Goal: Task Accomplishment & Management: Complete application form

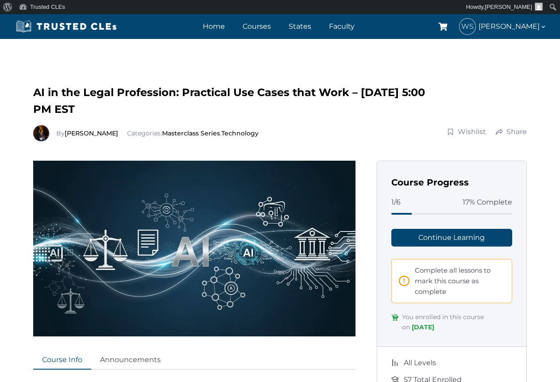
click at [435, 213] on div at bounding box center [451, 214] width 121 height 2
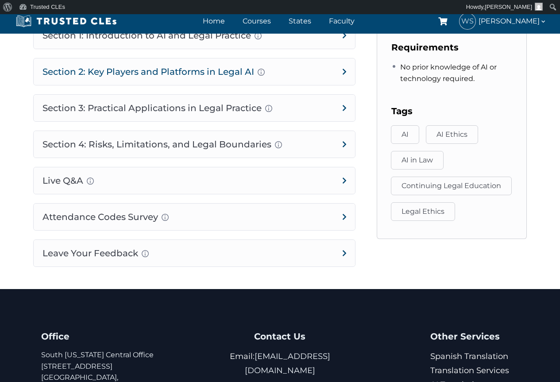
scroll to position [619, 0]
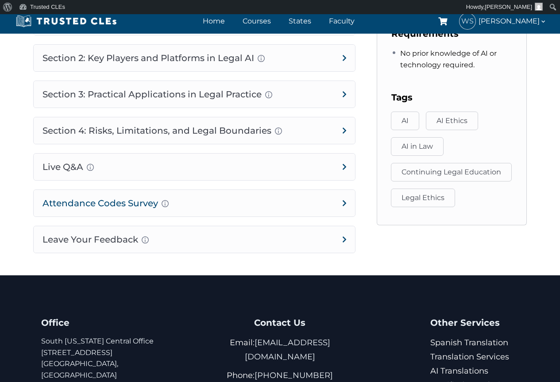
click at [343, 202] on h4 "Attendance Codes Survey Completion instructions for survey and attendance Final…" at bounding box center [194, 203] width 321 height 27
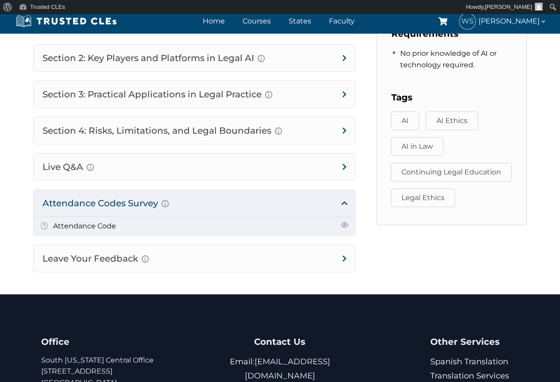
click at [245, 224] on li "Attendance Code" at bounding box center [194, 226] width 321 height 19
click at [196, 219] on li "Attendance Code" at bounding box center [194, 226] width 321 height 19
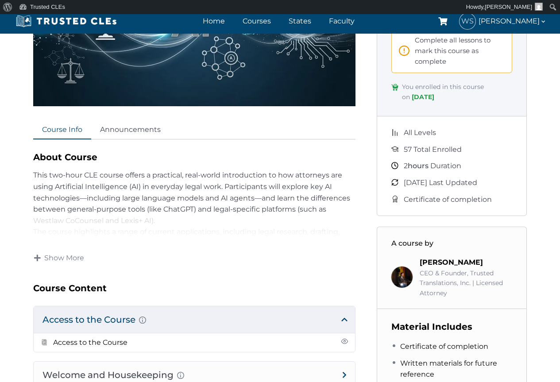
scroll to position [289, 0]
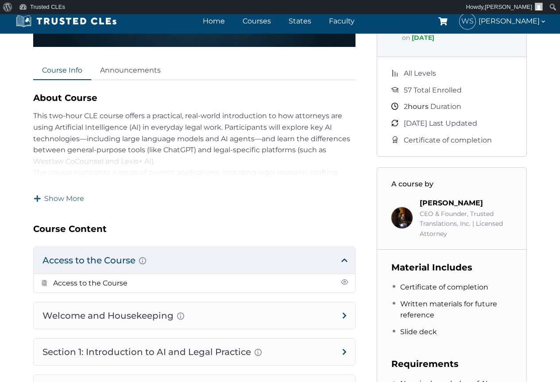
click at [68, 195] on span "Show More" at bounding box center [64, 199] width 40 height 10
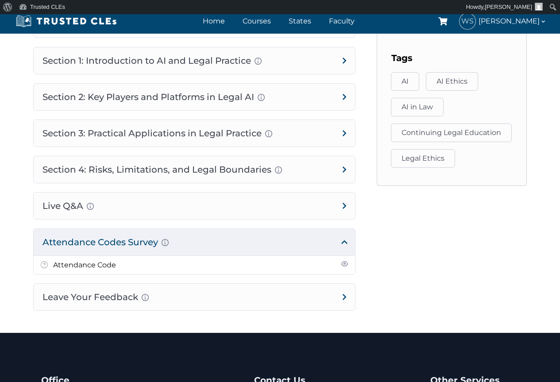
scroll to position [643, 0]
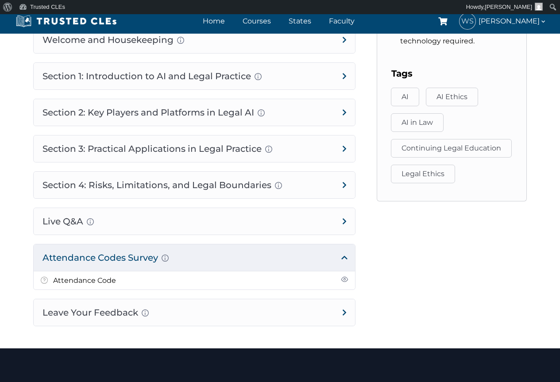
click at [87, 270] on h4 "Attendance Codes Survey Completion instructions for survey and attendance Final…" at bounding box center [194, 257] width 321 height 27
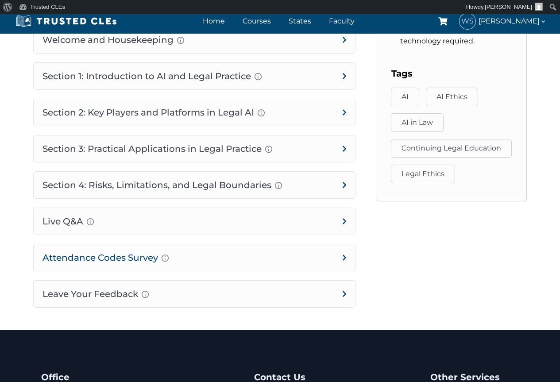
click at [342, 265] on h4 "Attendance Codes Survey Completion instructions for survey and attendance Final…" at bounding box center [194, 257] width 321 height 27
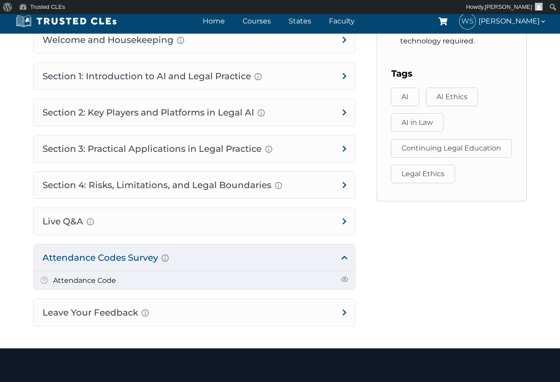
click at [156, 290] on li "Attendance Code" at bounding box center [194, 280] width 321 height 19
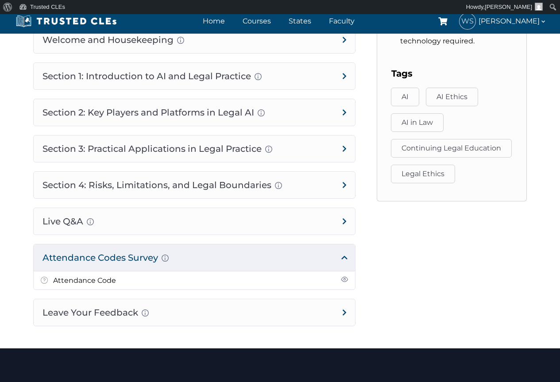
click at [62, 265] on h4 "Attendance Codes Survey Completion instructions for survey and attendance Final…" at bounding box center [194, 257] width 321 height 27
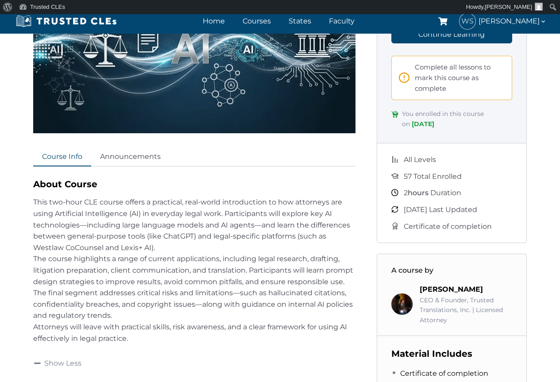
scroll to position [201, 0]
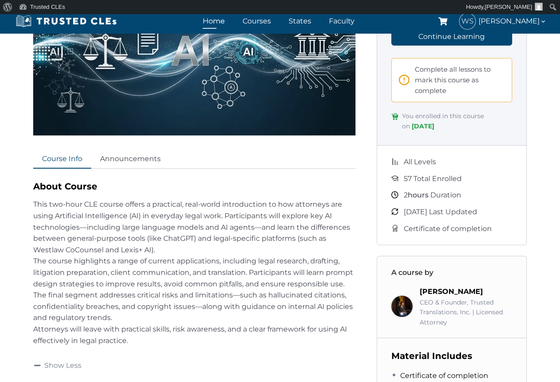
click at [210, 18] on link "Home" at bounding box center [213, 21] width 27 height 13
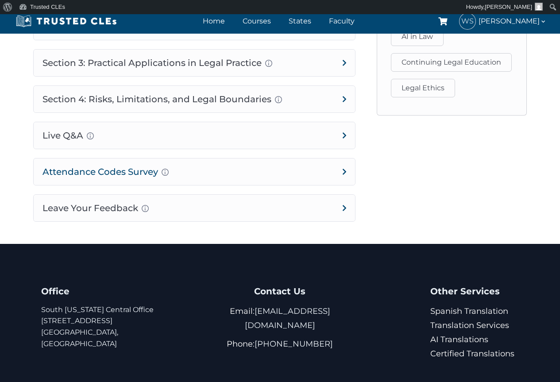
scroll to position [732, 0]
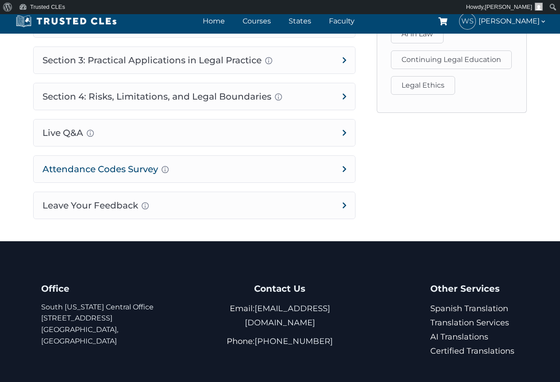
click at [93, 178] on h4 "Attendance Codes Survey Completion instructions for survey and attendance Final…" at bounding box center [194, 169] width 321 height 27
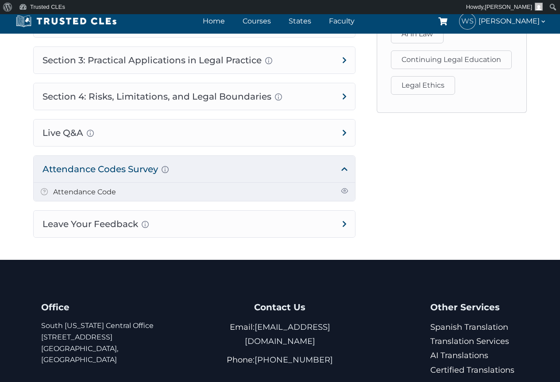
click at [95, 196] on link "Attendance Code" at bounding box center [84, 192] width 63 height 8
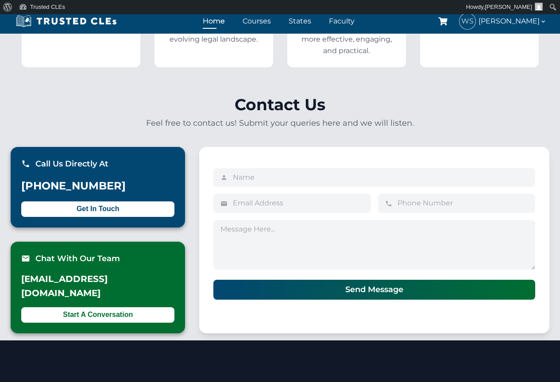
scroll to position [2168, 0]
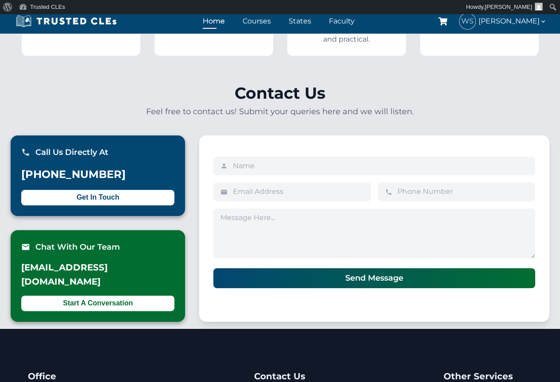
click at [260, 162] on input "text" at bounding box center [380, 166] width 295 height 8
type input "[PERSON_NAME]"
type input "5628696671"
click at [257, 188] on input "email" at bounding box center [298, 192] width 131 height 8
type input "wstra90241@aol.com"
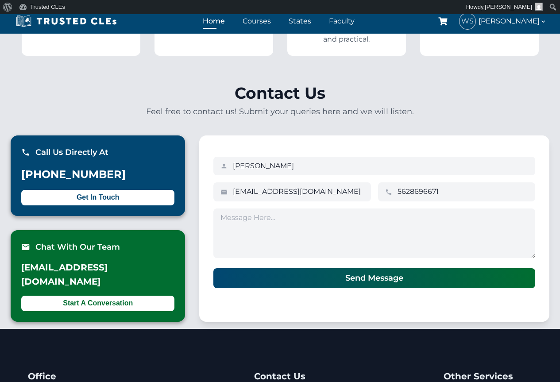
click at [258, 208] on textarea at bounding box center [374, 233] width 322 height 50
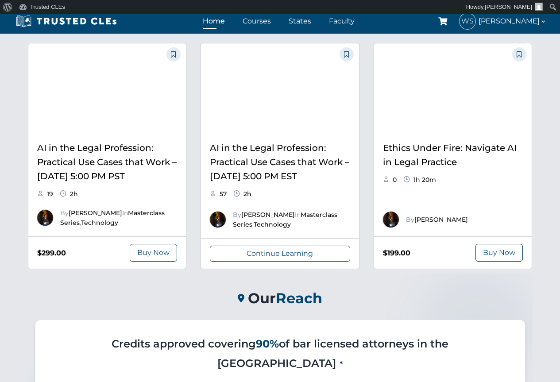
scroll to position [1239, 0]
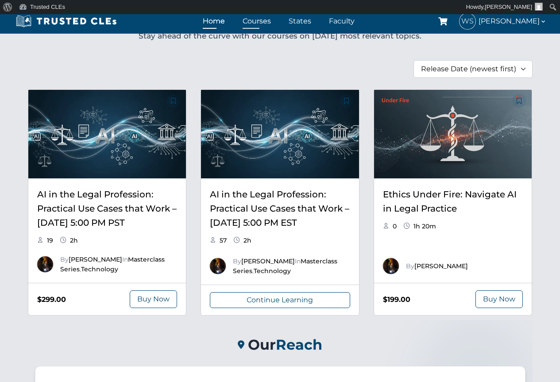
click at [256, 17] on link "Courses" at bounding box center [256, 21] width 33 height 13
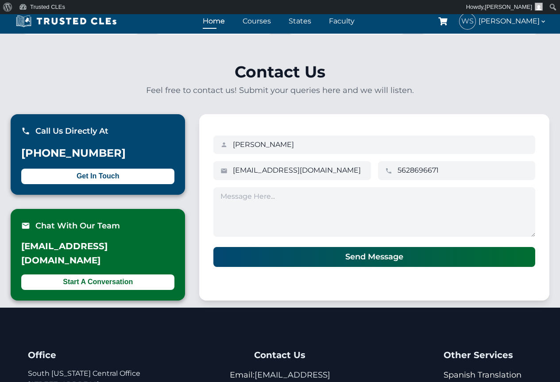
scroll to position [2212, 0]
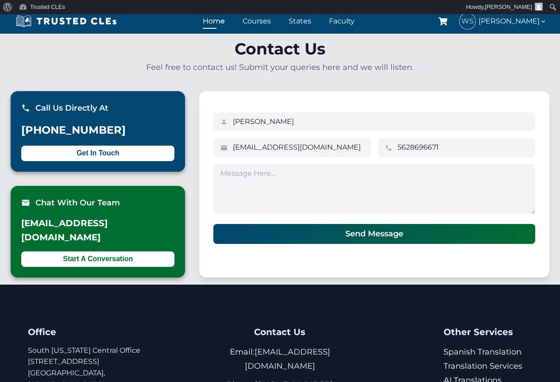
click at [234, 164] on textarea at bounding box center [374, 189] width 322 height 50
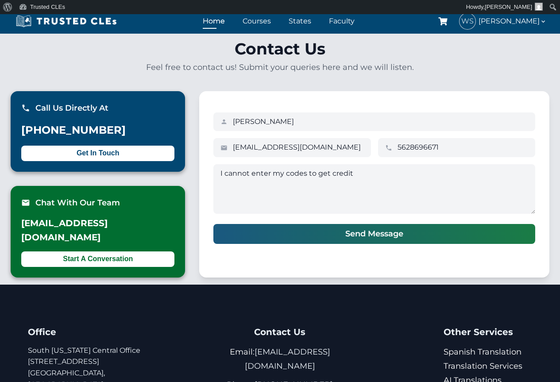
type textarea "I cannot enter my codes to get credit"
click at [269, 224] on button "Send Message" at bounding box center [374, 234] width 322 height 20
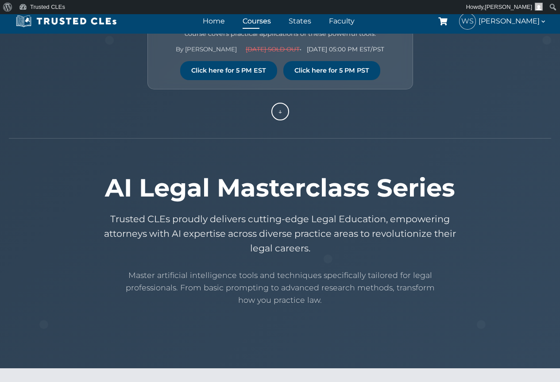
scroll to position [88, 0]
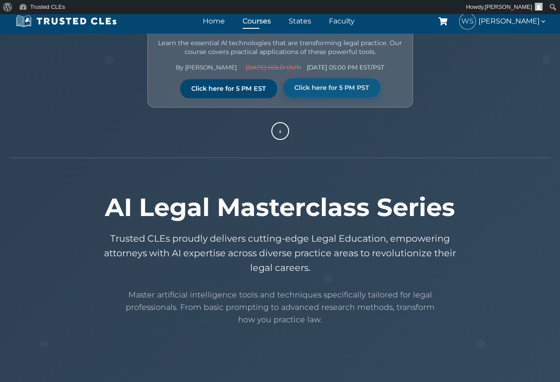
click at [323, 89] on link "Click here for 5 PM PST" at bounding box center [331, 87] width 97 height 19
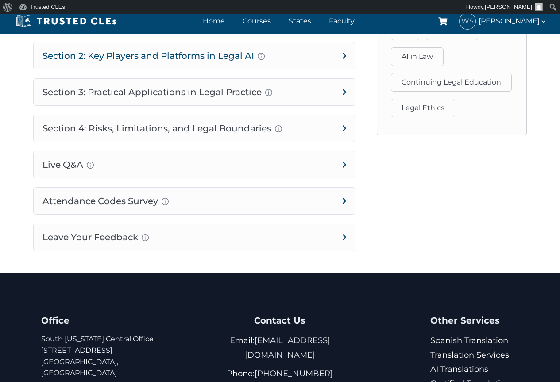
scroll to position [694, 0]
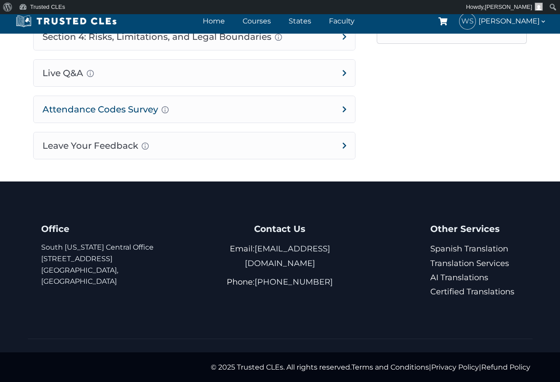
click at [187, 105] on h4 "Attendance Codes Survey Completion instructions for survey and attendance Final…" at bounding box center [194, 109] width 321 height 27
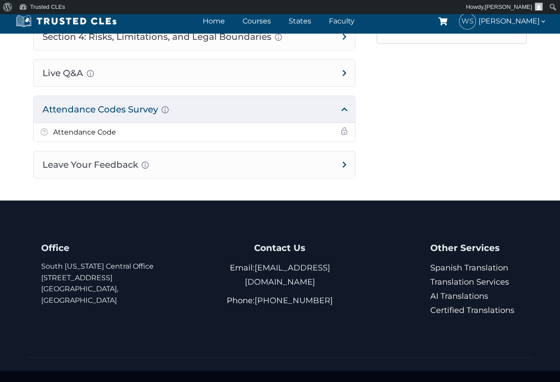
click at [187, 107] on h4 "Attendance Codes Survey Completion instructions for survey and attendance Final…" at bounding box center [194, 109] width 321 height 27
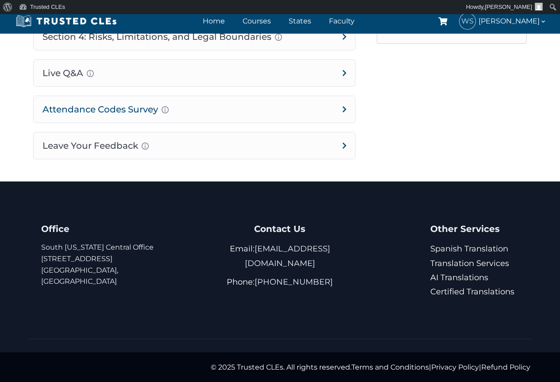
click at [189, 111] on h4 "Attendance Codes Survey Completion instructions for survey and attendance Final…" at bounding box center [194, 109] width 321 height 27
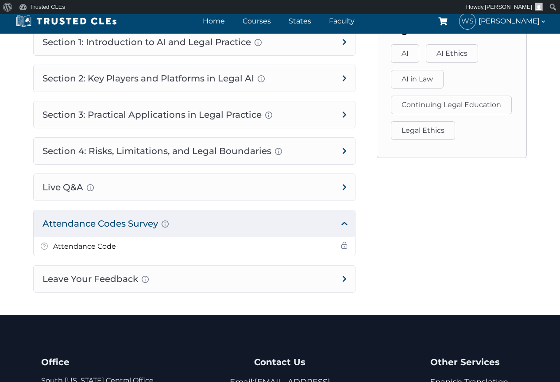
scroll to position [605, 0]
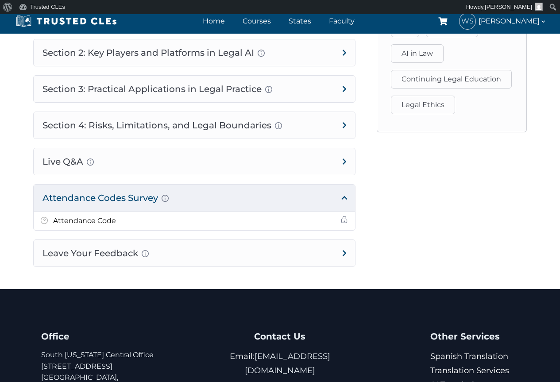
click at [98, 197] on h4 "Attendance Codes Survey Completion instructions for survey and attendance Final…" at bounding box center [194, 197] width 321 height 27
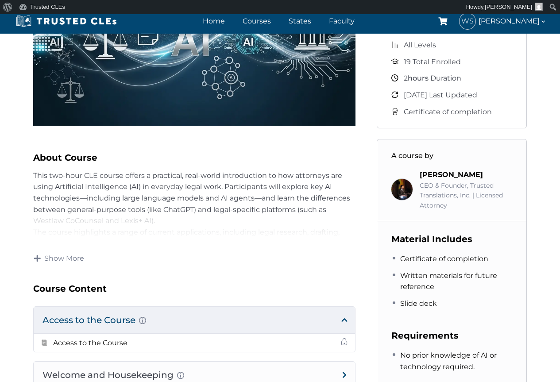
scroll to position [74, 0]
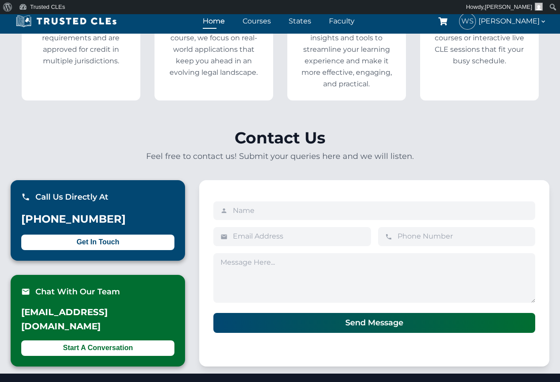
scroll to position [2123, 0]
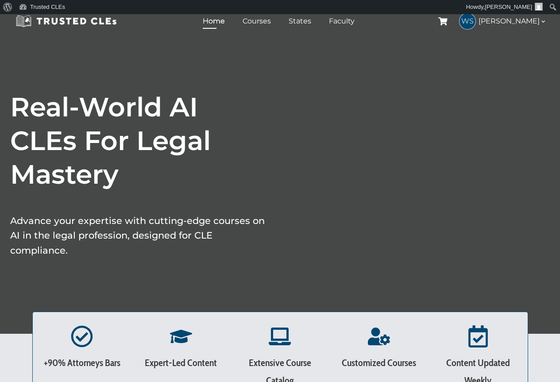
scroll to position [2212, 0]
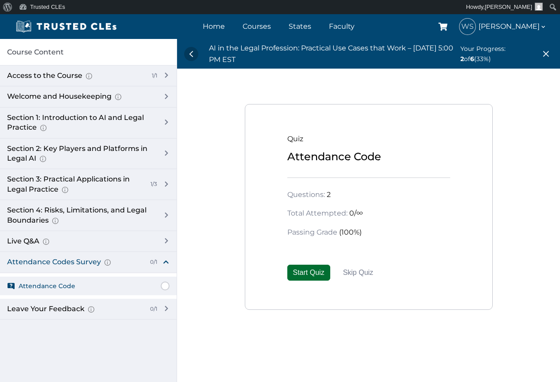
click at [300, 273] on button "Start Quiz" at bounding box center [308, 273] width 43 height 16
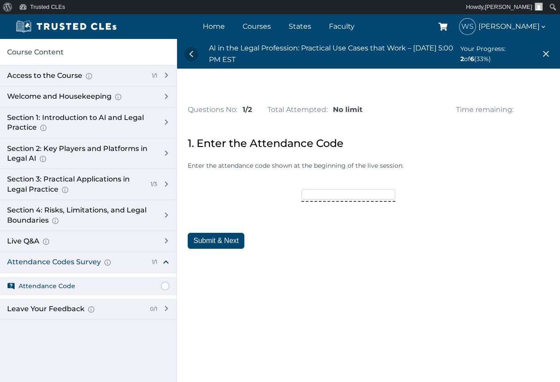
click at [201, 168] on p "Enter the attendance code shown at the beginning of the live session." at bounding box center [368, 166] width 361 height 10
click at [310, 196] on input"] "text" at bounding box center [348, 194] width 94 height 11
type input"] "TRUSTED15"
click at [229, 239] on button "Submit & Next" at bounding box center [216, 241] width 57 height 16
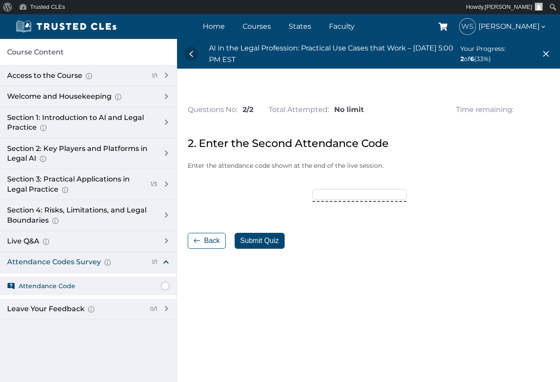
click at [325, 196] on input"] "text" at bounding box center [359, 194] width 94 height 11
type input"] "OCTOBER25"
click at [255, 240] on button "Submit Quiz" at bounding box center [259, 241] width 50 height 16
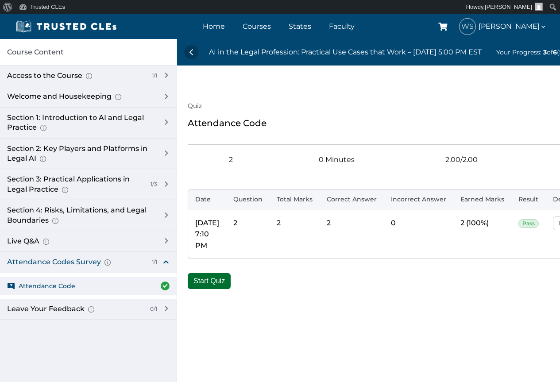
drag, startPoint x: 196, startPoint y: 280, endPoint x: 195, endPoint y: 287, distance: 6.9
click at [196, 282] on button "Start Quiz" at bounding box center [209, 281] width 43 height 16
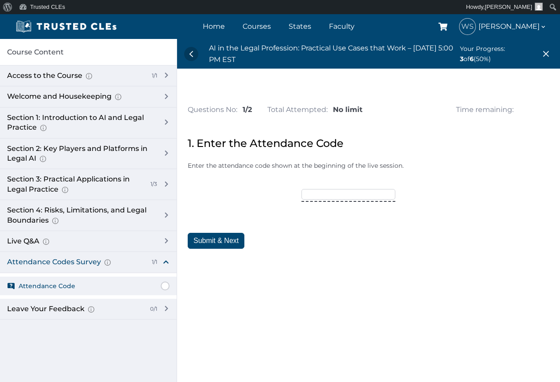
click at [301, 227] on div "1. Enter the Attendance Code Enter the attendance code shown at the beginning o…" at bounding box center [368, 192] width 361 height 114
click at [313, 194] on input"] "text" at bounding box center [348, 194] width 94 height 11
type input"] "TRUSTED15"
click at [215, 243] on button "Submit & Next" at bounding box center [216, 241] width 57 height 16
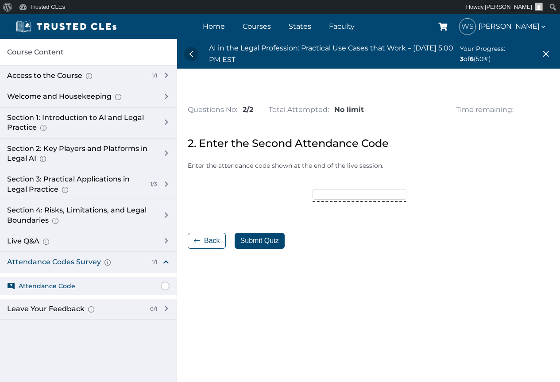
click at [324, 194] on input"] "text" at bounding box center [359, 194] width 94 height 11
type input"] "OCTOBER25"
click at [276, 241] on button "Submit Quiz" at bounding box center [259, 241] width 50 height 16
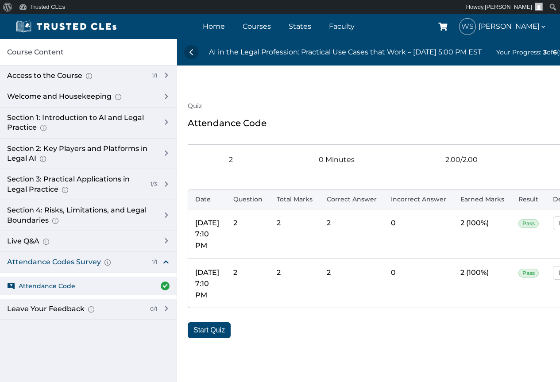
click at [526, 224] on span "Pass" at bounding box center [528, 223] width 20 height 9
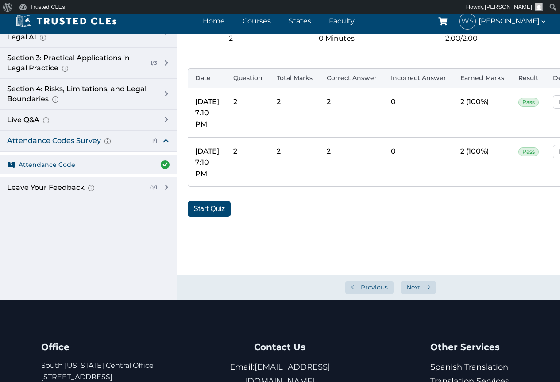
scroll to position [133, 0]
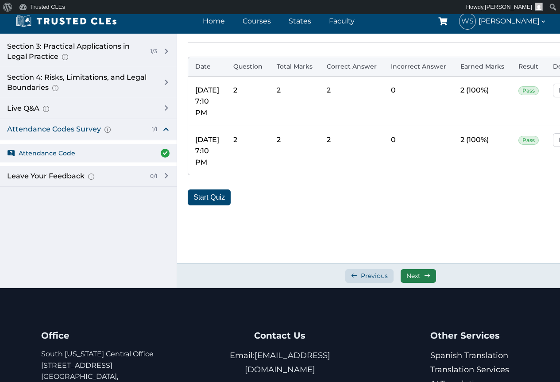
click at [408, 273] on span "Next" at bounding box center [413, 276] width 14 height 8
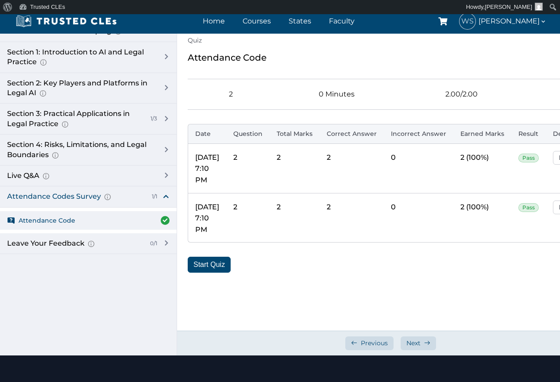
scroll to position [44, 0]
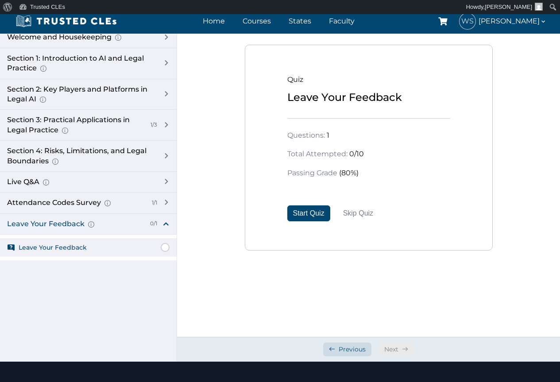
scroll to position [44, 0]
